Goal: Navigation & Orientation: Find specific page/section

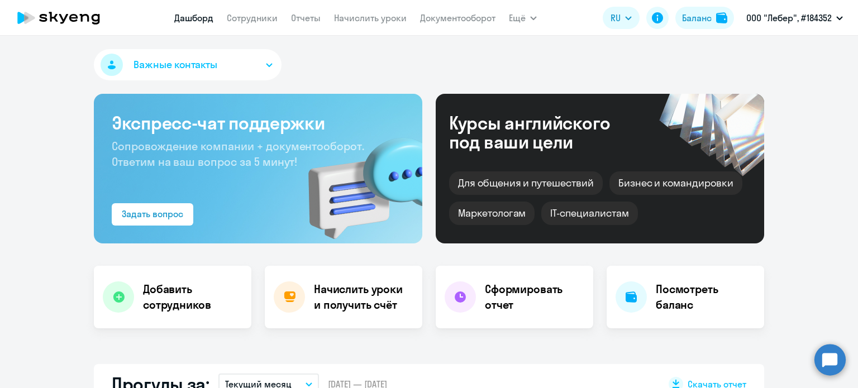
select select "30"
click at [708, 26] on button "Баланс" at bounding box center [704, 18] width 59 height 22
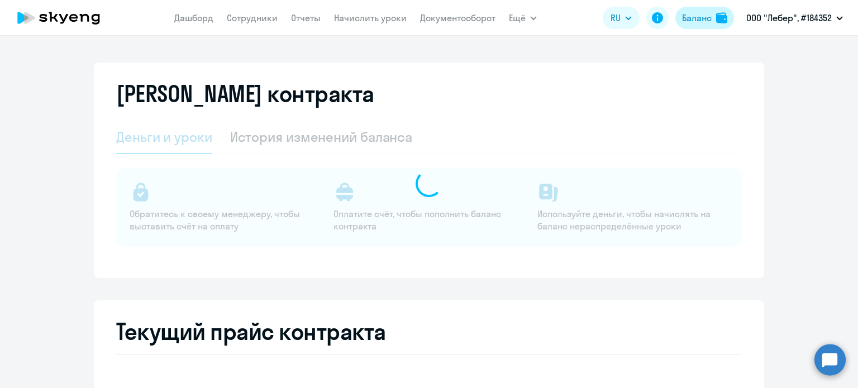
select select "english_adult_not_native_speaker"
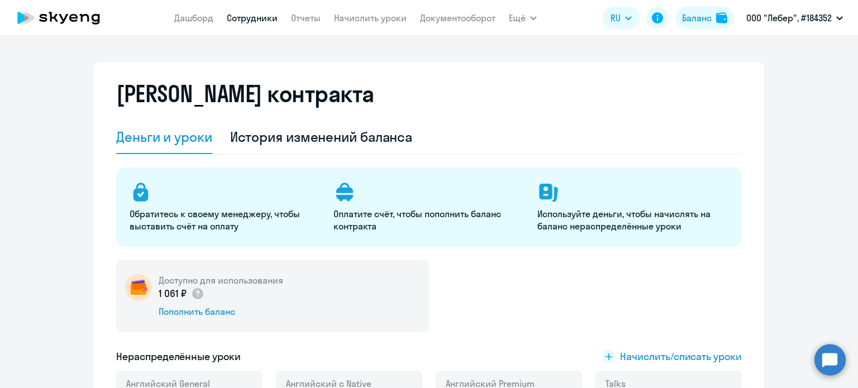
click at [260, 18] on link "Сотрудники" at bounding box center [252, 17] width 51 height 11
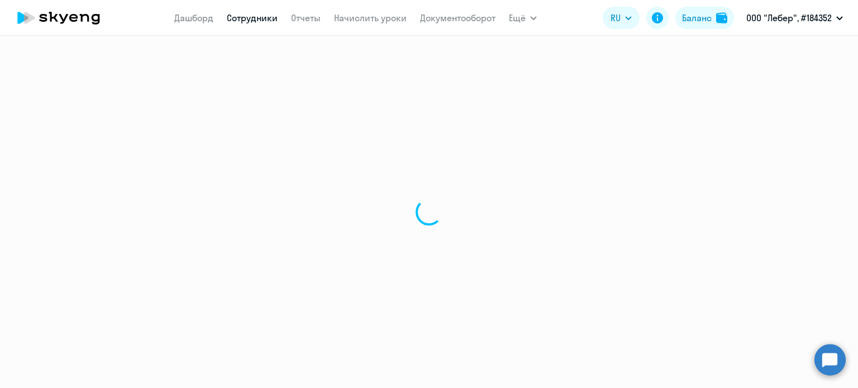
select select "30"
